Goal: Find specific page/section: Find specific page/section

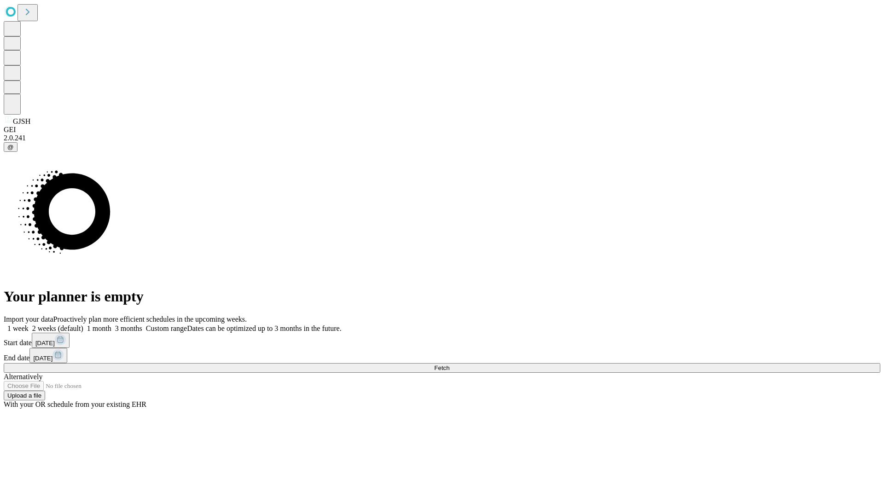
click at [449, 365] on span "Fetch" at bounding box center [441, 368] width 15 height 7
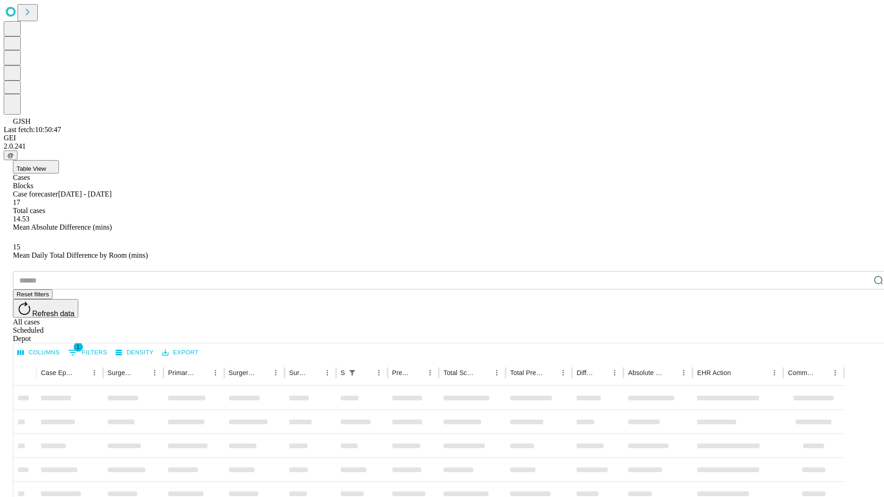
click at [860, 335] on div "Depot" at bounding box center [451, 339] width 876 height 8
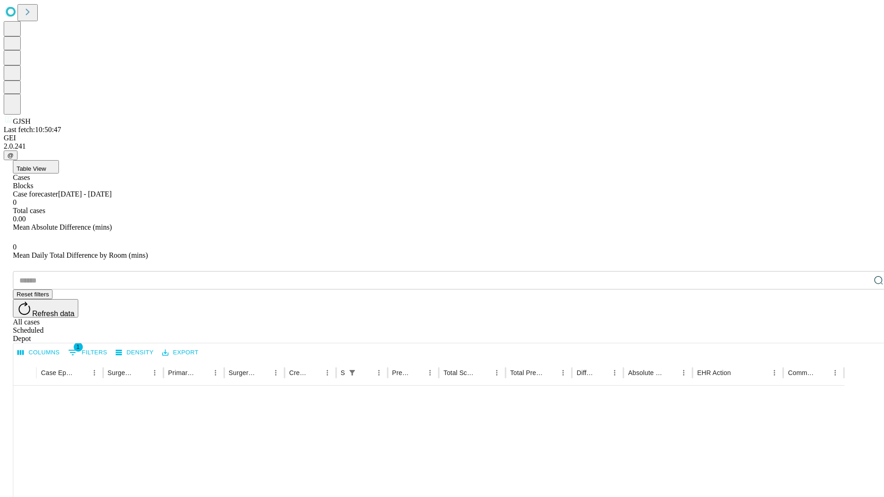
click at [785, 318] on div "All cases" at bounding box center [451, 322] width 876 height 8
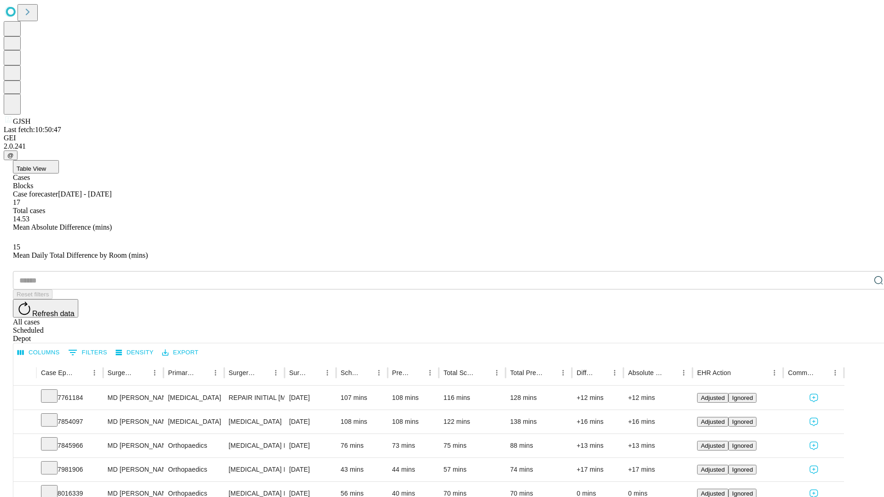
type input "*******"
